Goal: Information Seeking & Learning: Find specific page/section

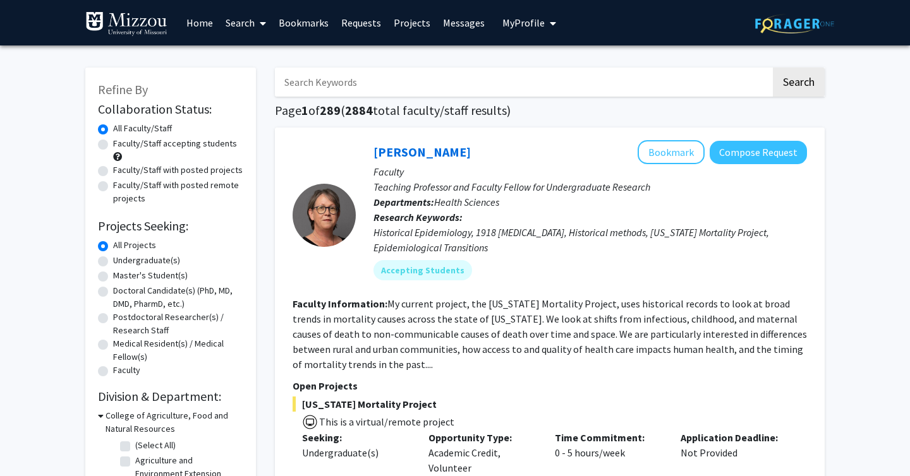
click at [330, 92] on input "Search Keywords" at bounding box center [523, 82] width 496 height 29
click at [773, 68] on button "Search" at bounding box center [799, 82] width 52 height 29
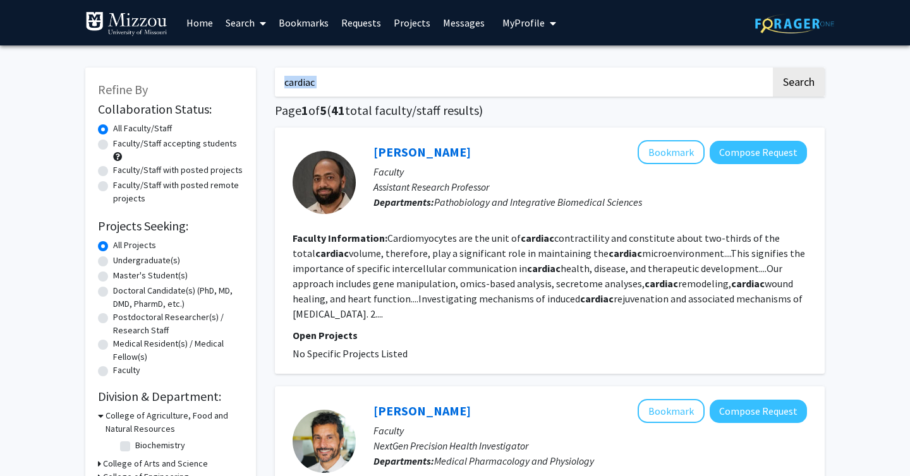
drag, startPoint x: 391, startPoint y: 98, endPoint x: 282, endPoint y: 93, distance: 109.4
click at [288, 88] on input "cardiac" at bounding box center [523, 82] width 496 height 29
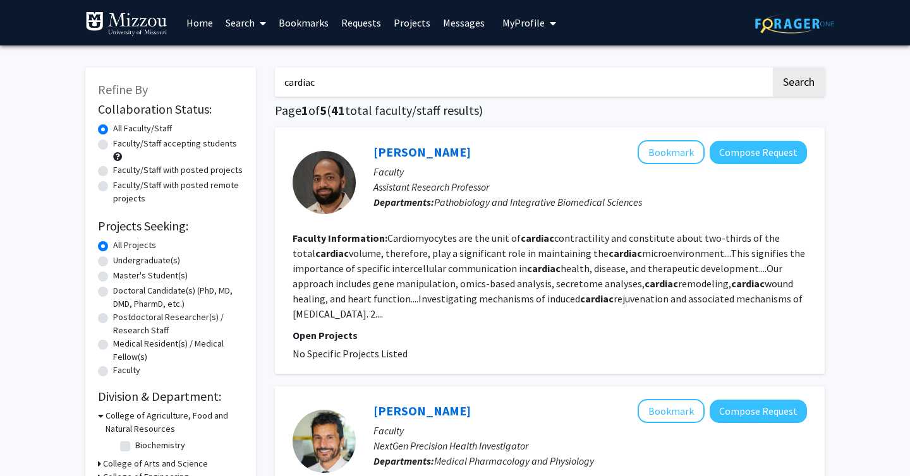
click at [288, 88] on input "cardiac" at bounding box center [523, 82] width 496 height 29
click at [773, 68] on button "Search" at bounding box center [799, 82] width 52 height 29
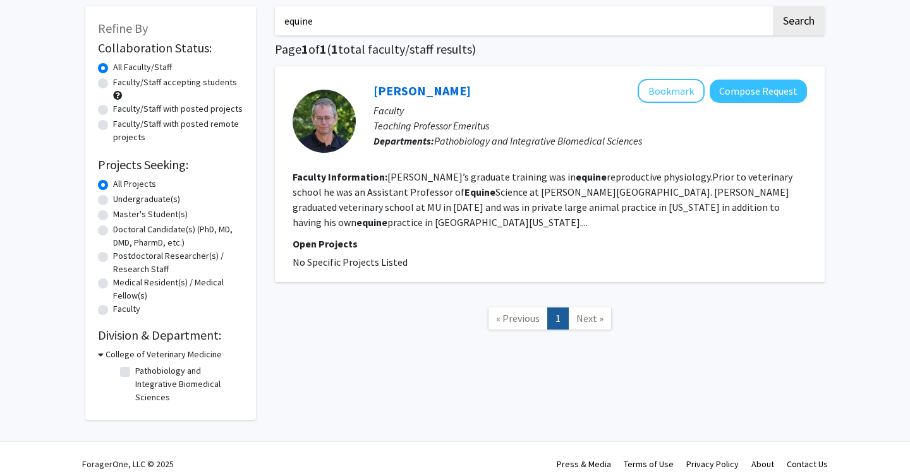
scroll to position [59, 0]
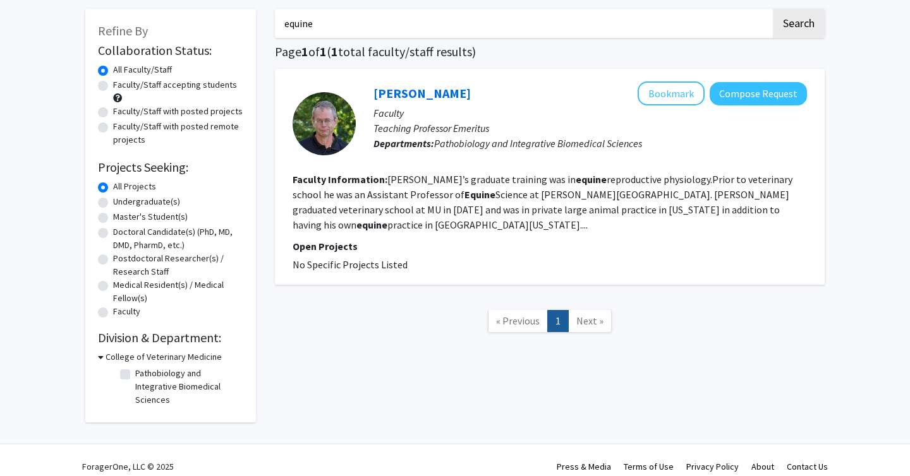
drag, startPoint x: 327, startPoint y: 34, endPoint x: 306, endPoint y: 33, distance: 20.9
click at [306, 33] on input "equine" at bounding box center [523, 23] width 496 height 29
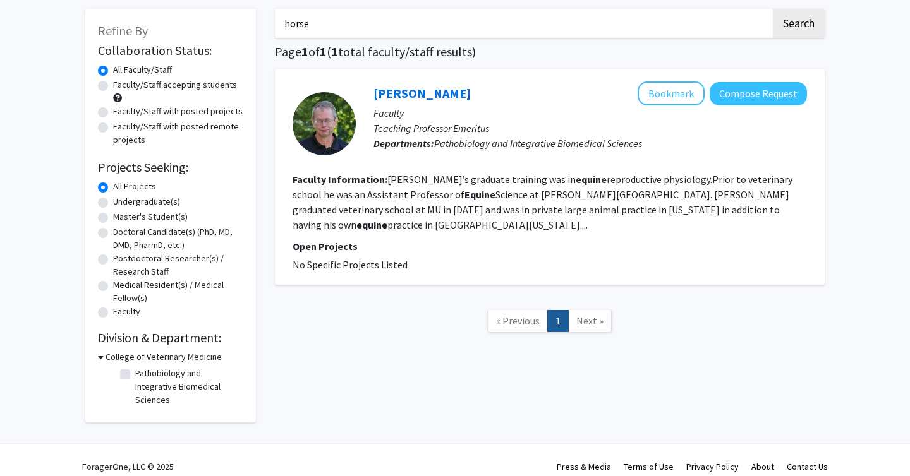
click at [773, 9] on button "Search" at bounding box center [799, 23] width 52 height 29
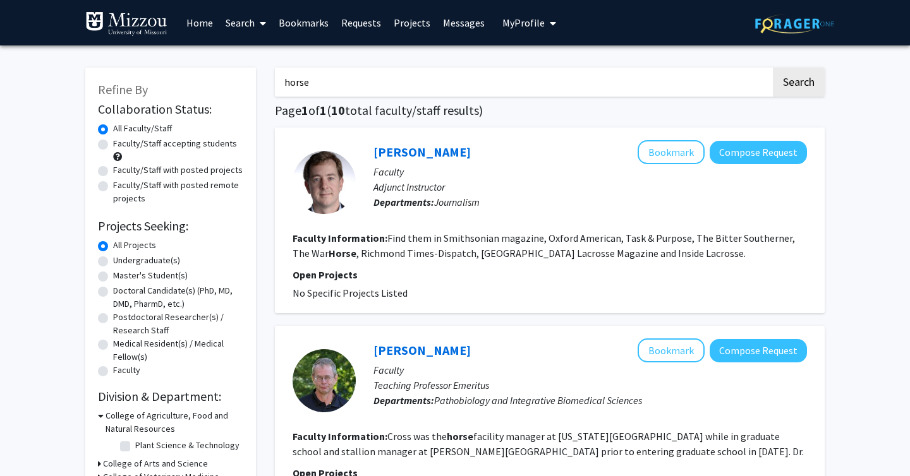
drag, startPoint x: 393, startPoint y: 87, endPoint x: 251, endPoint y: 88, distance: 141.5
type input "h"
click at [773, 68] on button "Search" at bounding box center [799, 82] width 52 height 29
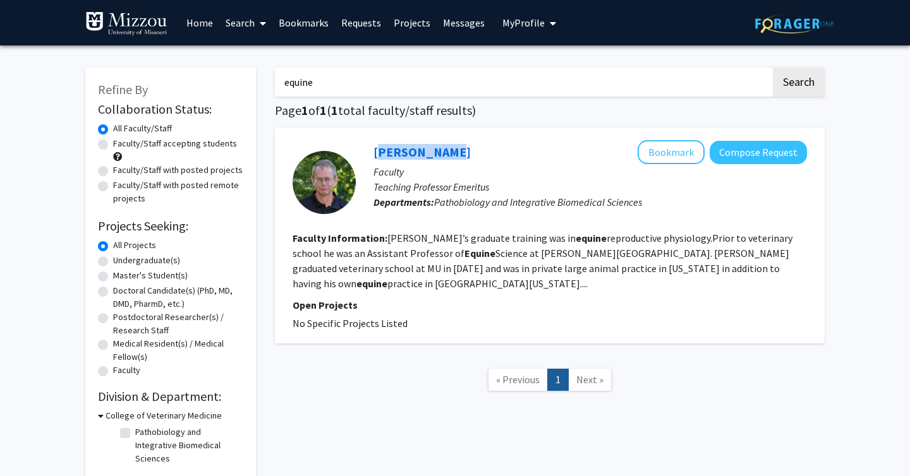
drag, startPoint x: 438, startPoint y: 145, endPoint x: 371, endPoint y: 147, distance: 67.6
click at [371, 147] on div "[PERSON_NAME] Bookmark Compose Request Faculty Teaching Professor Emeritus Depa…" at bounding box center [581, 182] width 451 height 84
copy link "[PERSON_NAME]"
drag, startPoint x: 392, startPoint y: 81, endPoint x: 267, endPoint y: 86, distance: 125.2
click at [267, 86] on div "equine Search Page 1 of 1 ( 1 total faculty/staff results) [PERSON_NAME] Bookma…" at bounding box center [549, 268] width 569 height 426
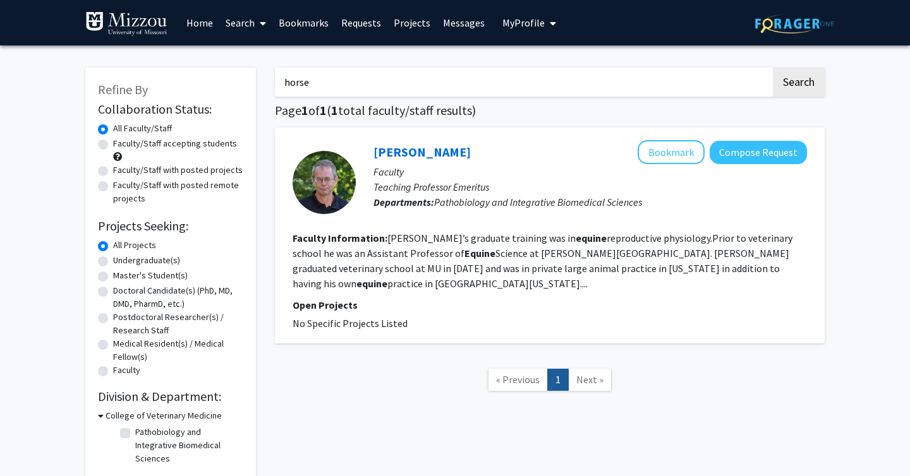
type input "horse"
click at [773, 68] on button "Search" at bounding box center [799, 82] width 52 height 29
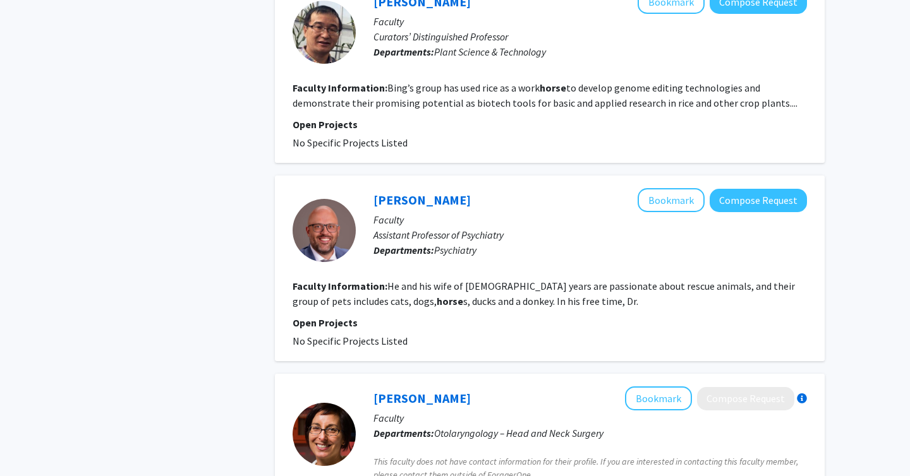
scroll to position [1004, 0]
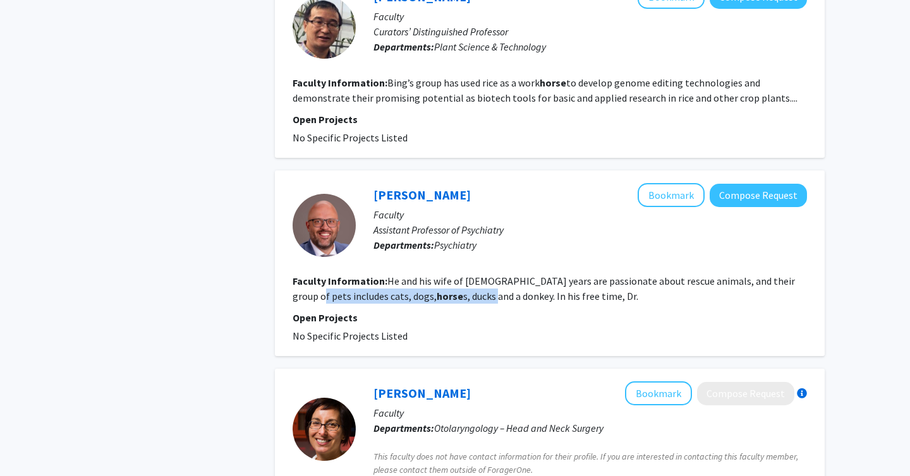
drag, startPoint x: 284, startPoint y: 283, endPoint x: 401, endPoint y: 287, distance: 116.9
click at [401, 287] on div "[PERSON_NAME] Bookmark Compose Request Faculty Assistant Professor of Psychiatr…" at bounding box center [550, 264] width 550 height 186
click at [427, 282] on fg-read-more "He and his wife of [DEMOGRAPHIC_DATA] years are passionate about rescue animals…" at bounding box center [543, 289] width 502 height 28
click at [460, 187] on link "[PERSON_NAME]" at bounding box center [421, 195] width 97 height 16
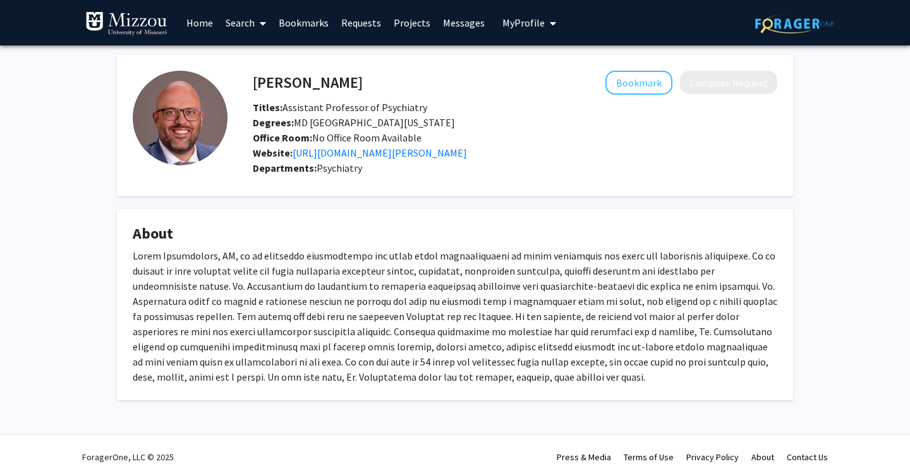
scroll to position [3, 0]
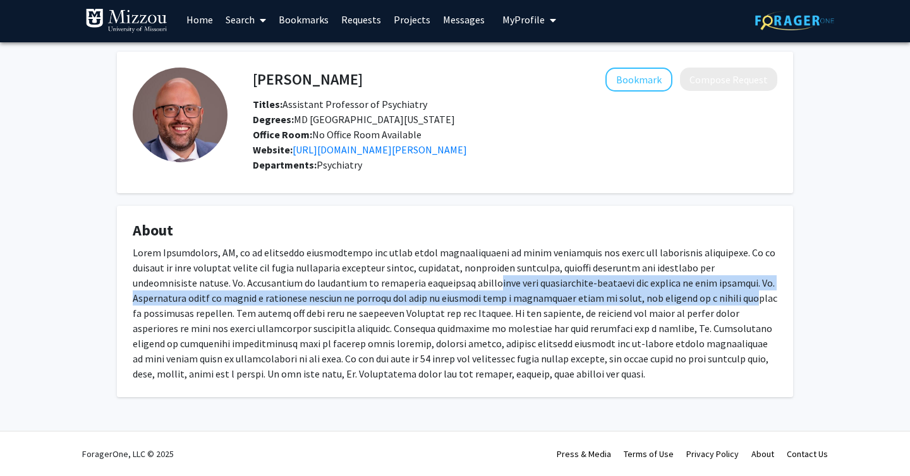
drag, startPoint x: 398, startPoint y: 286, endPoint x: 637, endPoint y: 300, distance: 239.2
click at [637, 300] on div at bounding box center [455, 313] width 644 height 136
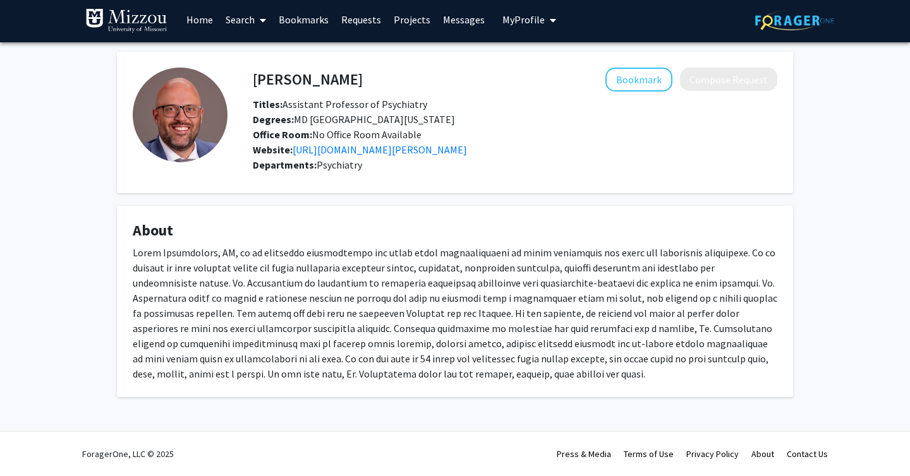
click at [615, 310] on div at bounding box center [455, 313] width 644 height 136
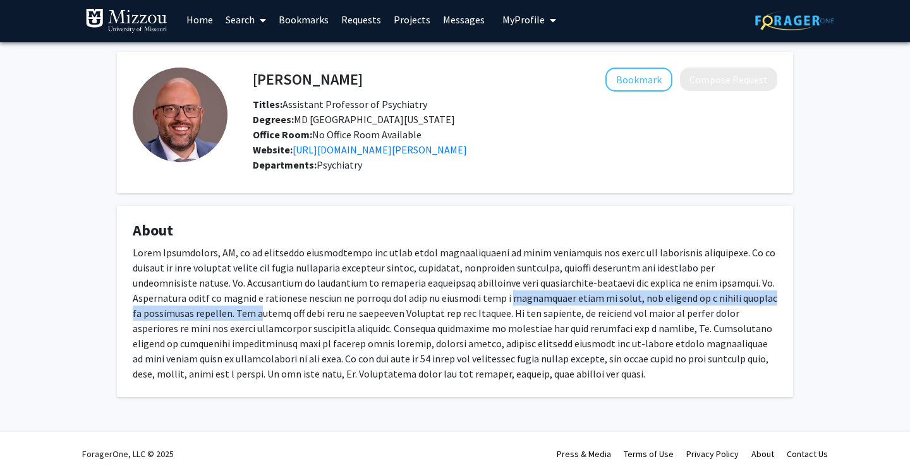
drag, startPoint x: 136, startPoint y: 308, endPoint x: 411, endPoint y: 301, distance: 274.9
click at [411, 301] on div at bounding box center [455, 313] width 644 height 136
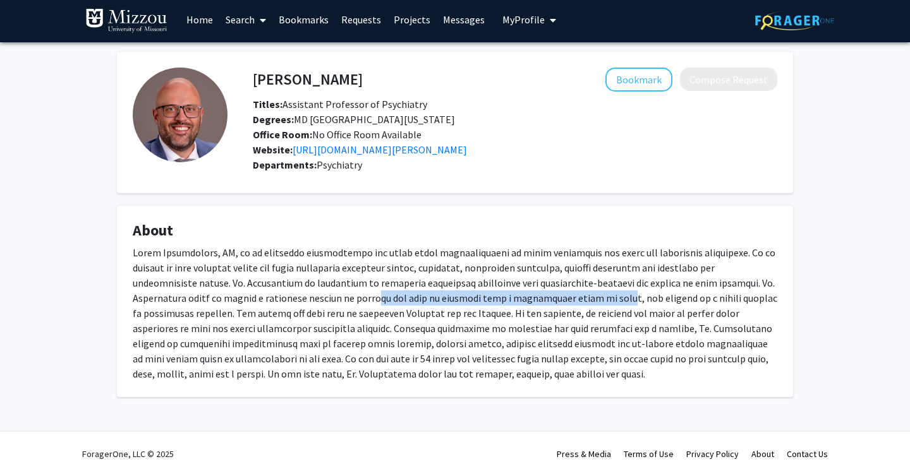
drag, startPoint x: 291, startPoint y: 303, endPoint x: 514, endPoint y: 296, distance: 223.1
click at [514, 296] on div at bounding box center [455, 313] width 644 height 136
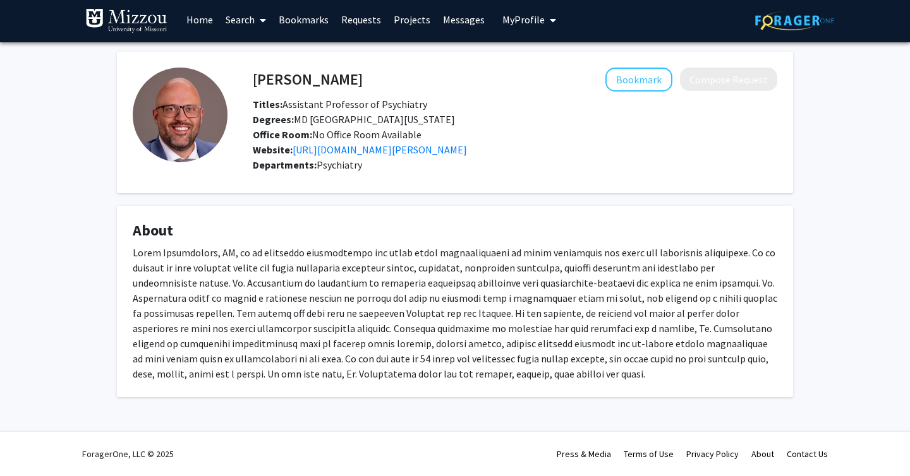
click at [303, 318] on div at bounding box center [455, 313] width 644 height 136
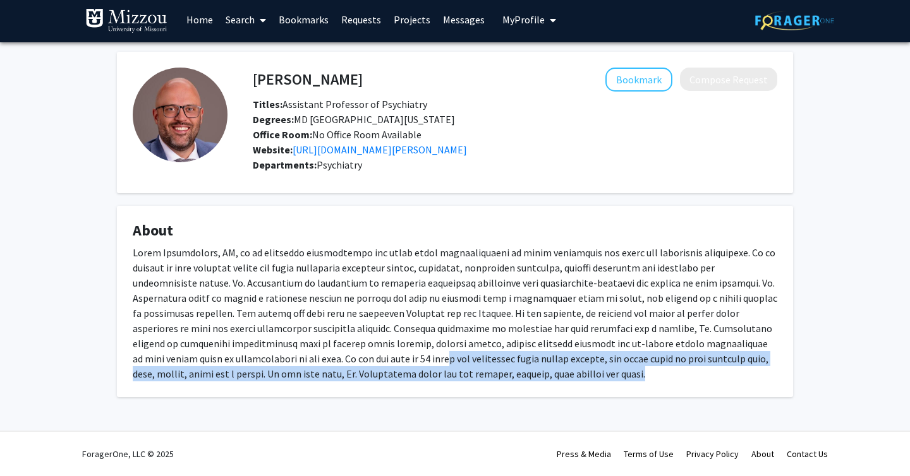
drag, startPoint x: 349, startPoint y: 363, endPoint x: 599, endPoint y: 369, distance: 250.2
click at [599, 369] on div at bounding box center [455, 313] width 644 height 136
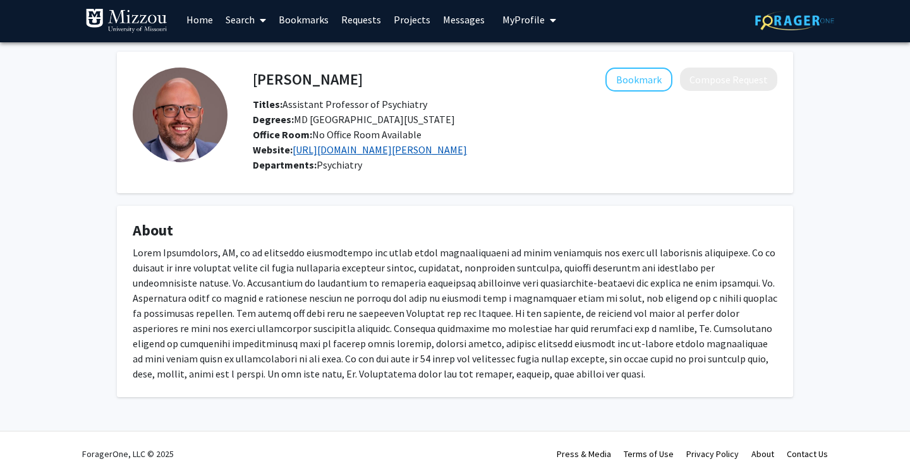
click at [308, 148] on link "[URL][DOMAIN_NAME][PERSON_NAME]" at bounding box center [379, 149] width 174 height 13
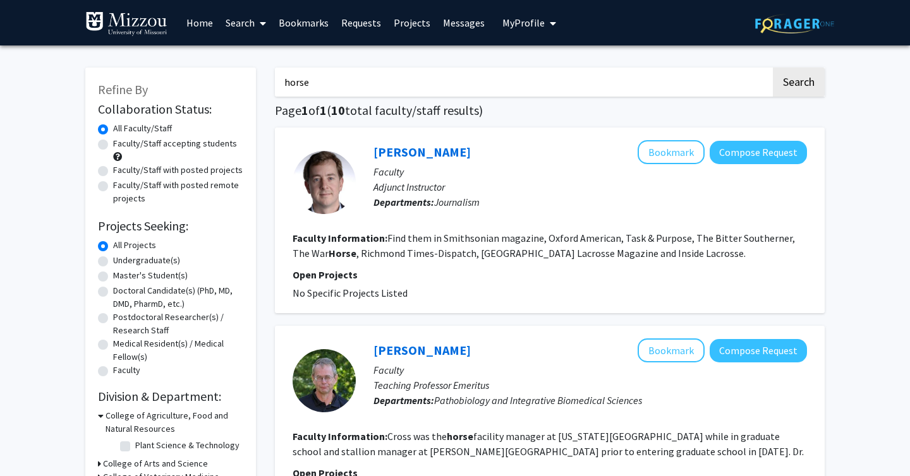
drag, startPoint x: 389, startPoint y: 86, endPoint x: 236, endPoint y: 86, distance: 153.5
type input "womens health"
click at [773, 68] on button "Search" at bounding box center [799, 82] width 52 height 29
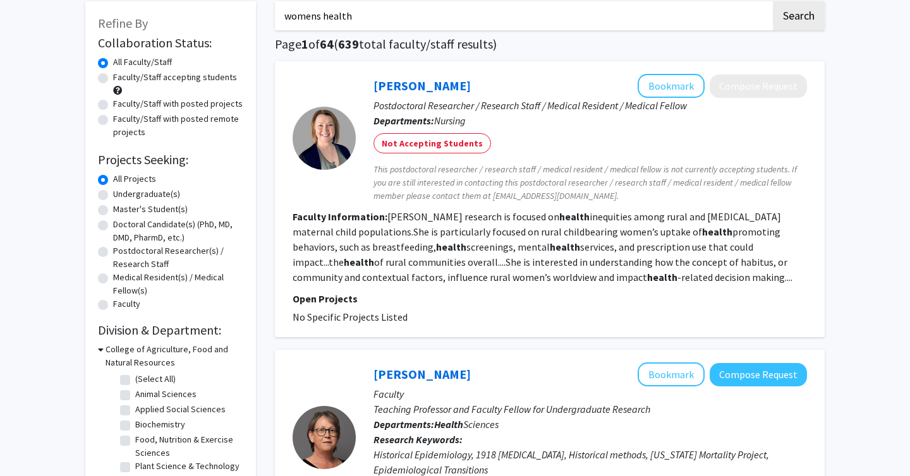
scroll to position [75, 0]
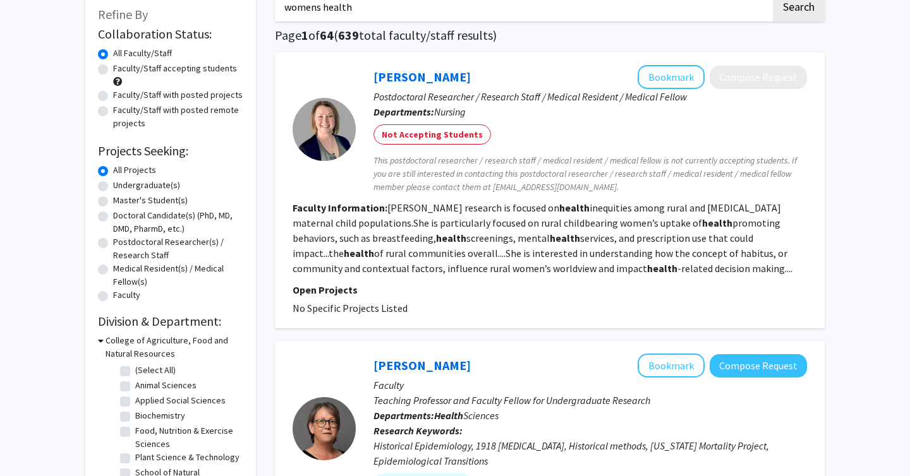
click at [119, 190] on label "Undergraduate(s)" at bounding box center [146, 185] width 67 height 13
click at [119, 187] on input "Undergraduate(s)" at bounding box center [117, 183] width 8 height 8
radio input "true"
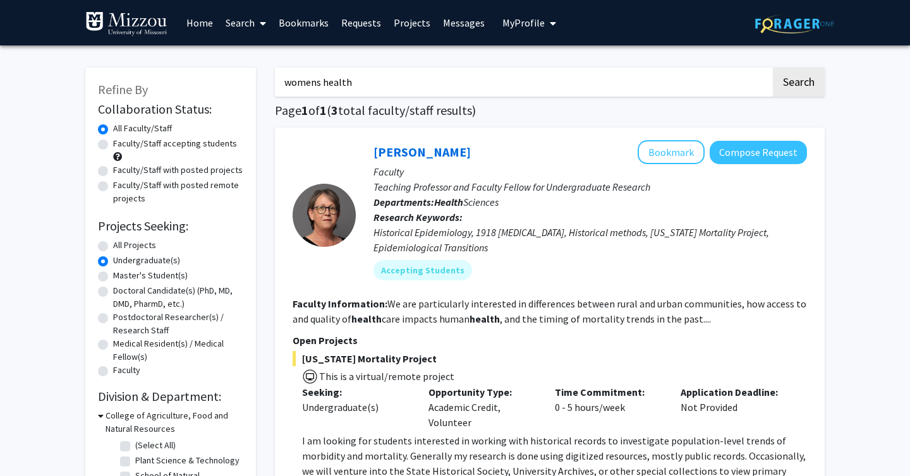
click at [398, 77] on input "womens health" at bounding box center [523, 82] width 496 height 29
drag, startPoint x: 395, startPoint y: 80, endPoint x: 324, endPoint y: 81, distance: 71.4
click at [324, 81] on input "womens health" at bounding box center [523, 82] width 496 height 29
type input "womens"
click at [773, 68] on button "Search" at bounding box center [799, 82] width 52 height 29
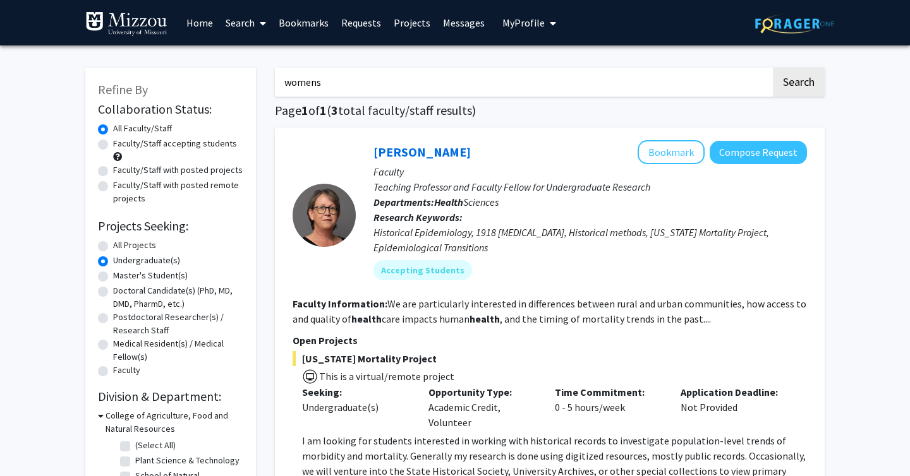
radio input "true"
